Goal: Information Seeking & Learning: Learn about a topic

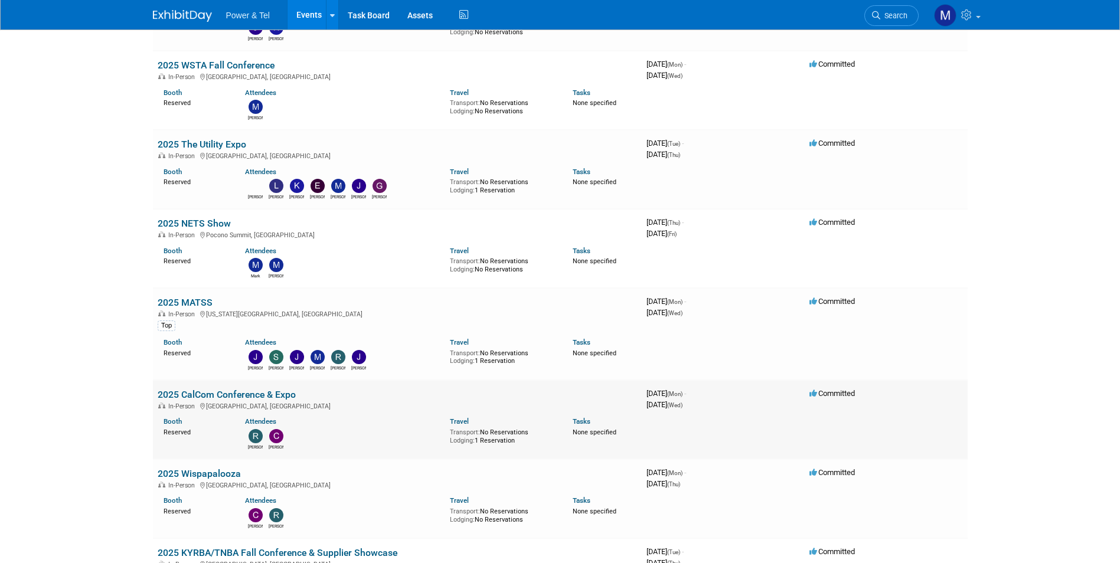
scroll to position [1303, 0]
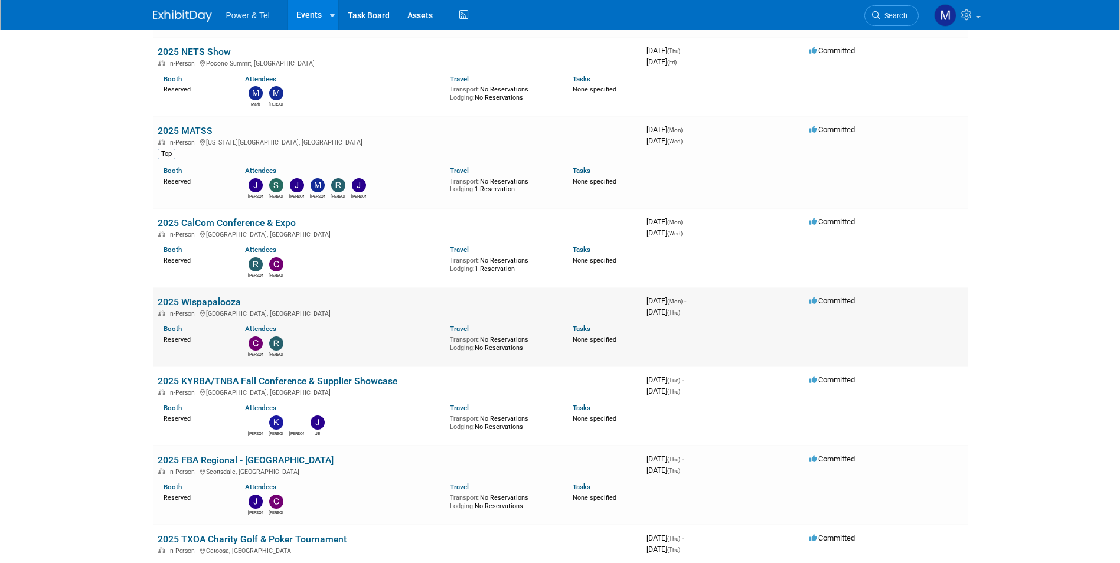
click at [223, 297] on link "2025 Wispapalooza" at bounding box center [199, 301] width 83 height 11
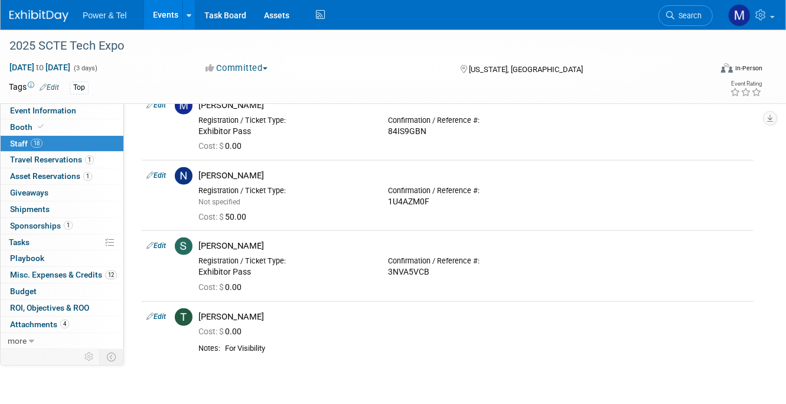
click at [785, 118] on div "Event Information Tab: Export tab to PDF Booth Tab: Export tab to PDF Staff Tab…" at bounding box center [779, 112] width 32 height 26
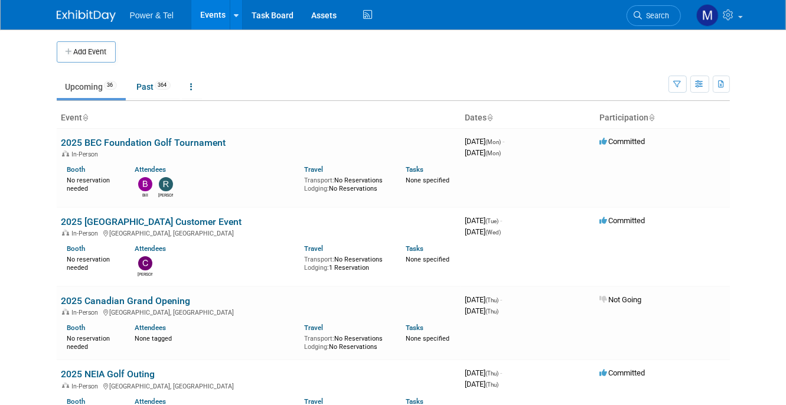
click at [40, 269] on body "Power & Tel Events Add Event Bulk Upload Events Shareable Event Boards Recently…" at bounding box center [393, 202] width 786 height 405
click at [17, 193] on body "Power & Tel Events Add Event Bulk Upload Events Shareable Event Boards Recently…" at bounding box center [393, 202] width 786 height 405
click at [776, 257] on body "Power & Tel Events Add Event Bulk Upload Events Shareable Event Boards Recently…" at bounding box center [393, 202] width 786 height 405
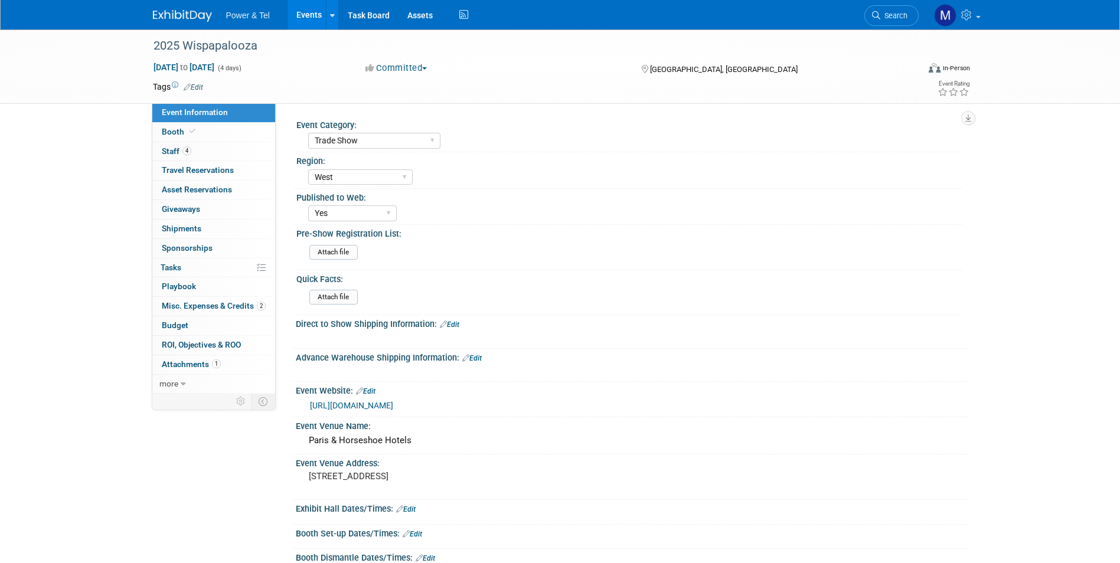
select select "Trade Show"
select select "West"
select select "Yes"
click at [236, 150] on link "4 Staff 4" at bounding box center [213, 151] width 123 height 19
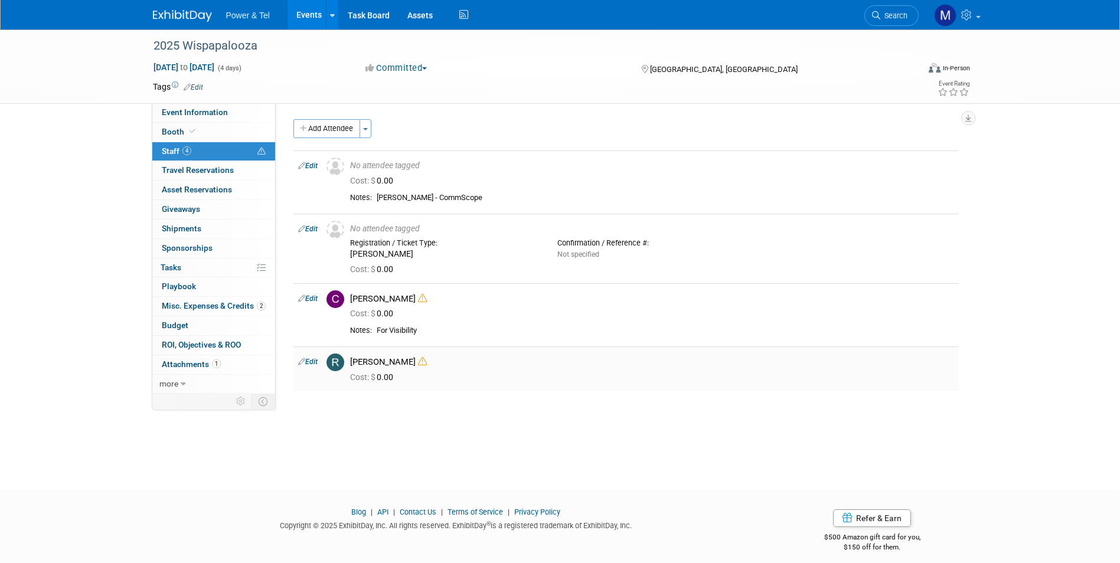
click at [418, 363] on icon at bounding box center [422, 361] width 9 height 9
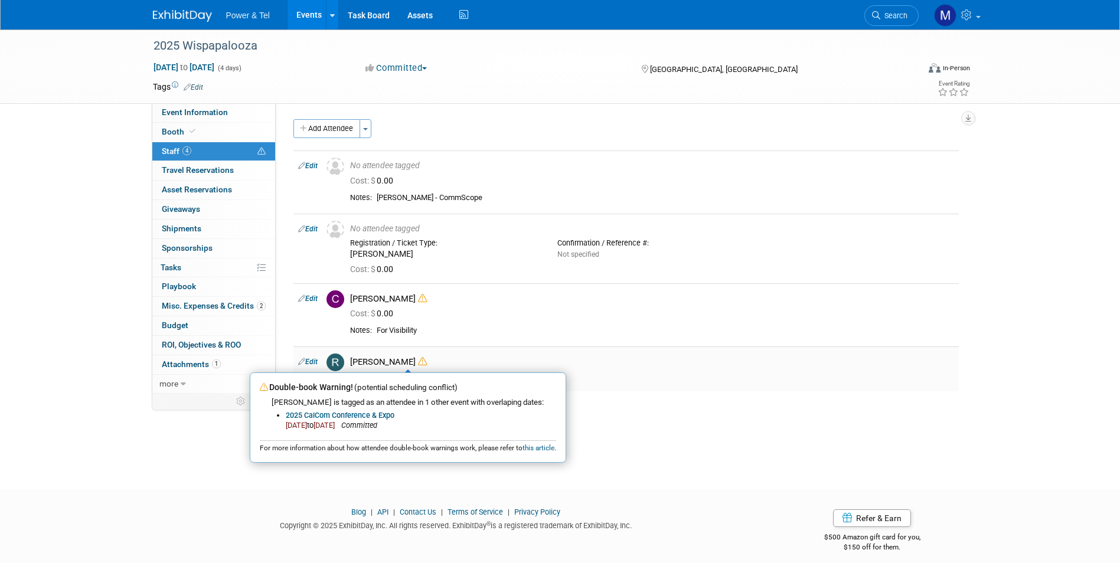
click at [690, 380] on div "Cost: $ 0.00" at bounding box center [652, 377] width 604 height 11
